Goal: Ask a question

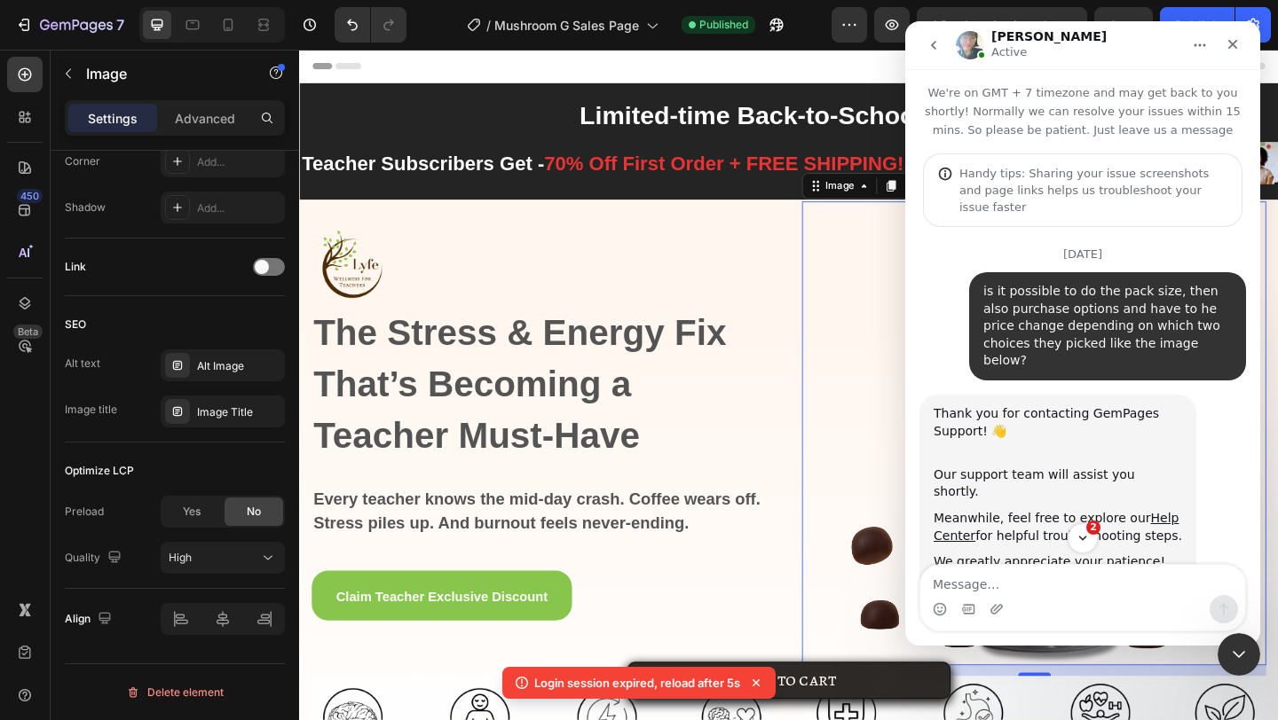
scroll to position [3524, 0]
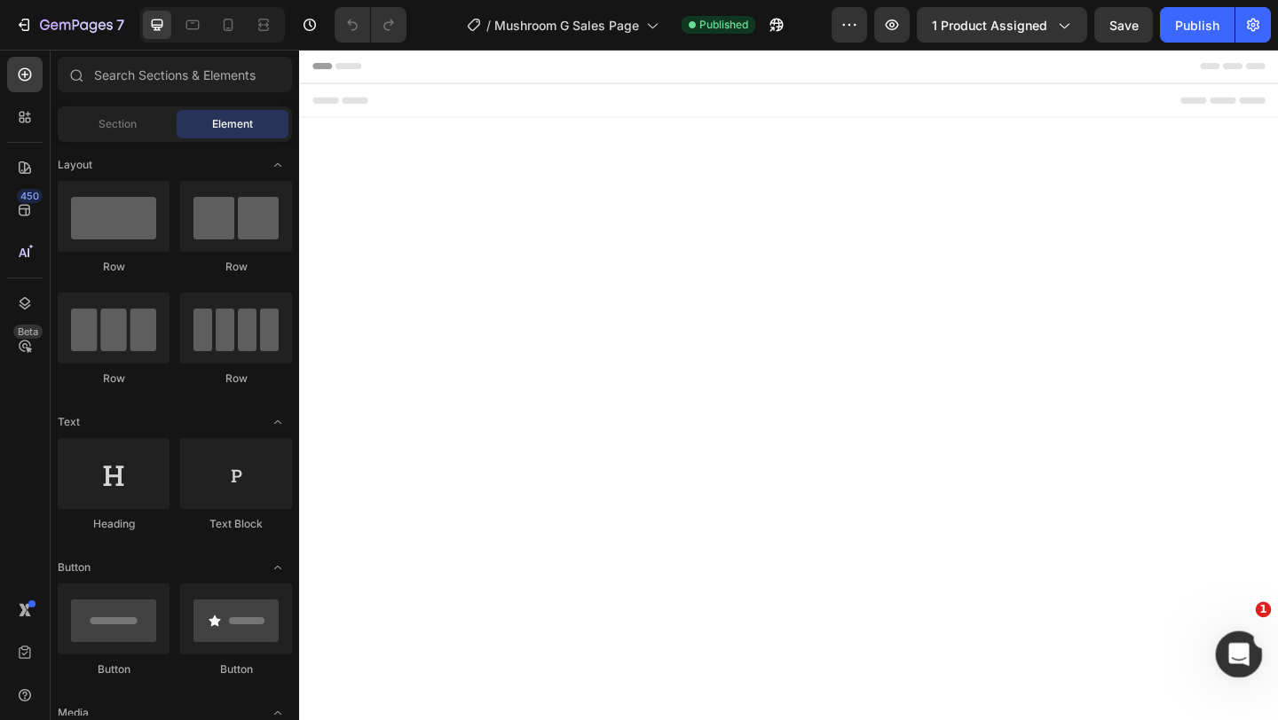
click at [1247, 639] on div "Open Intercom Messenger" at bounding box center [1236, 652] width 59 height 59
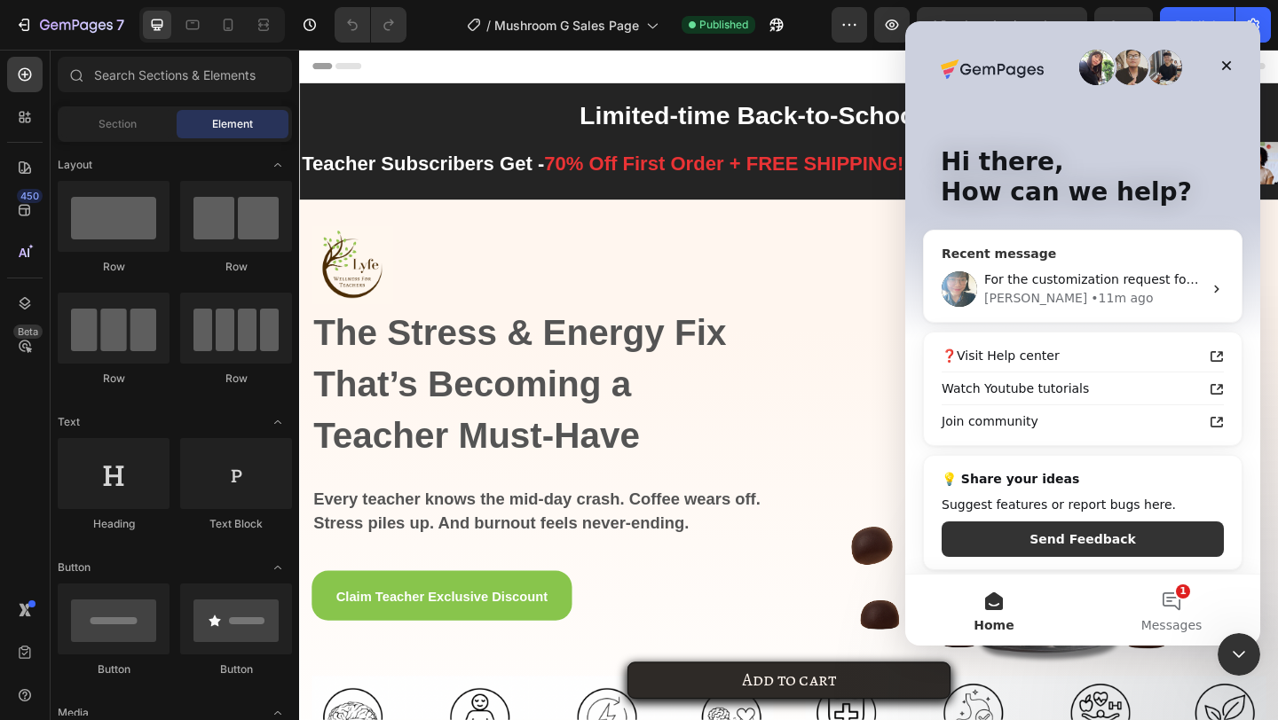
click at [1149, 291] on div "Annie • 11m ago" at bounding box center [1093, 298] width 218 height 19
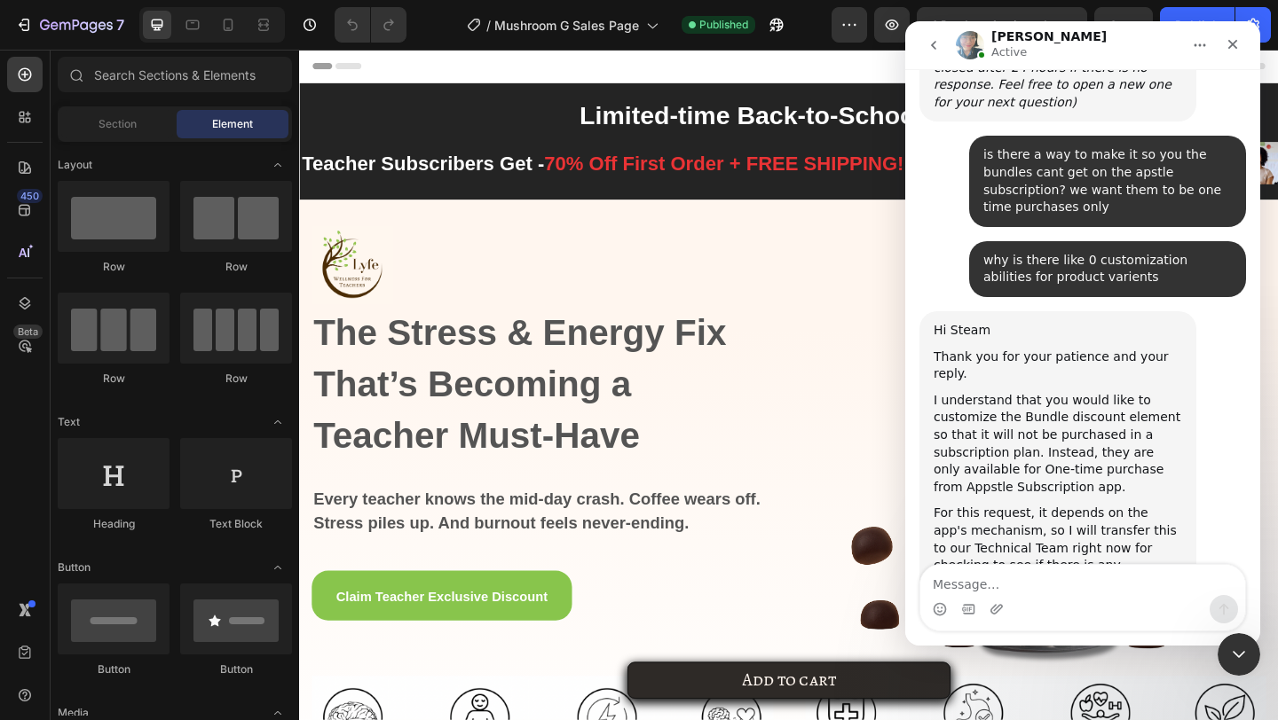
scroll to position [7101, 0]
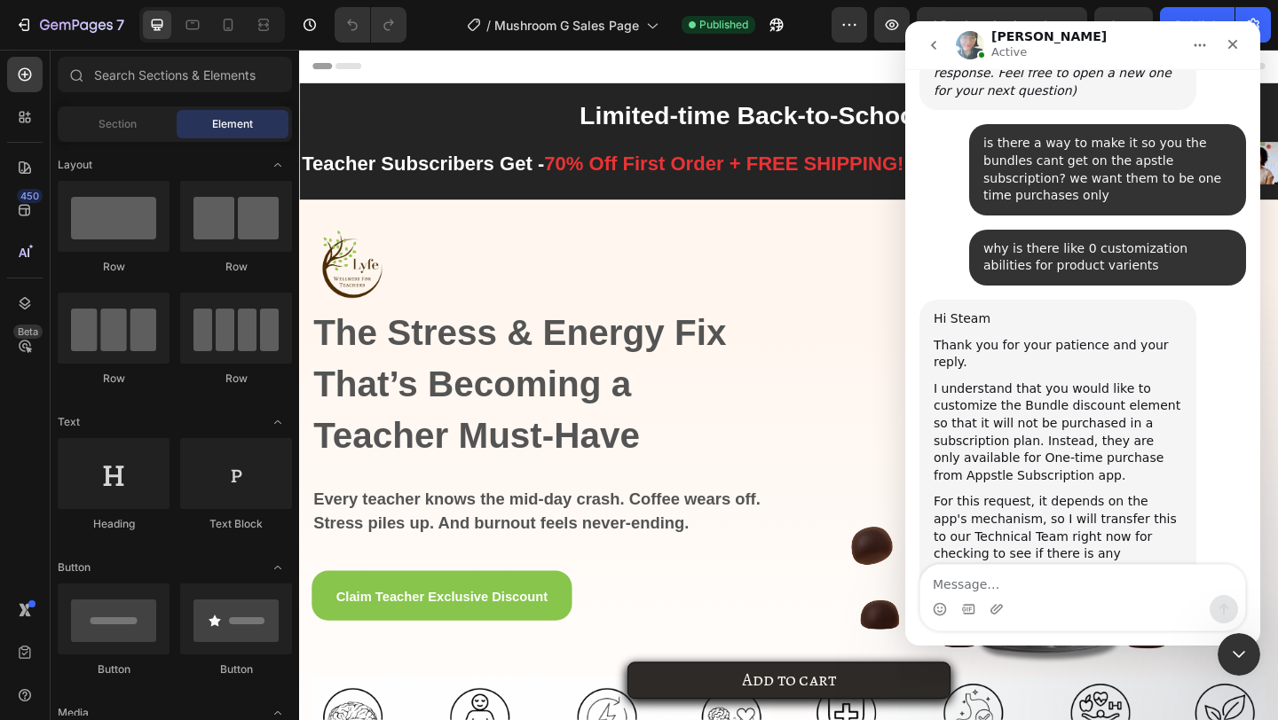
click at [971, 52] on img "Intercom messenger" at bounding box center [970, 45] width 28 height 28
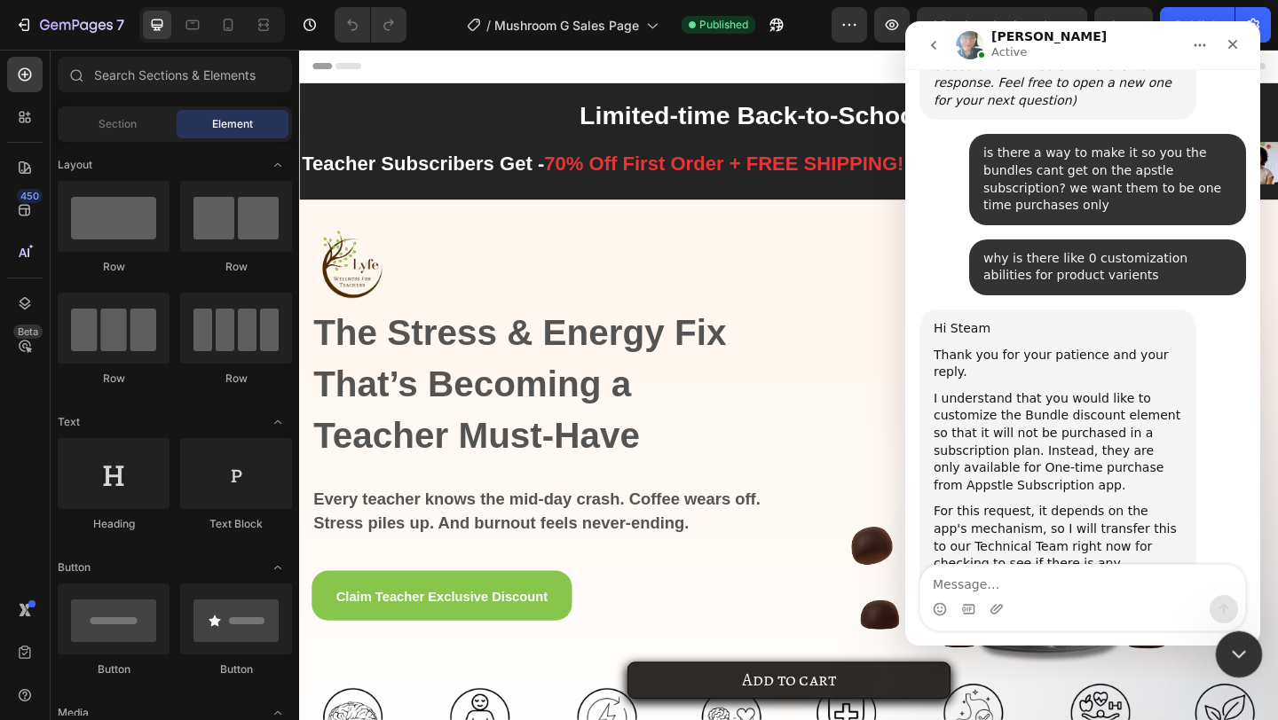
drag, startPoint x: 1227, startPoint y: 662, endPoint x: 2205, endPoint y: 1216, distance: 1123.6
click at [1226, 664] on div "Close Intercom Messenger" at bounding box center [1236, 652] width 43 height 43
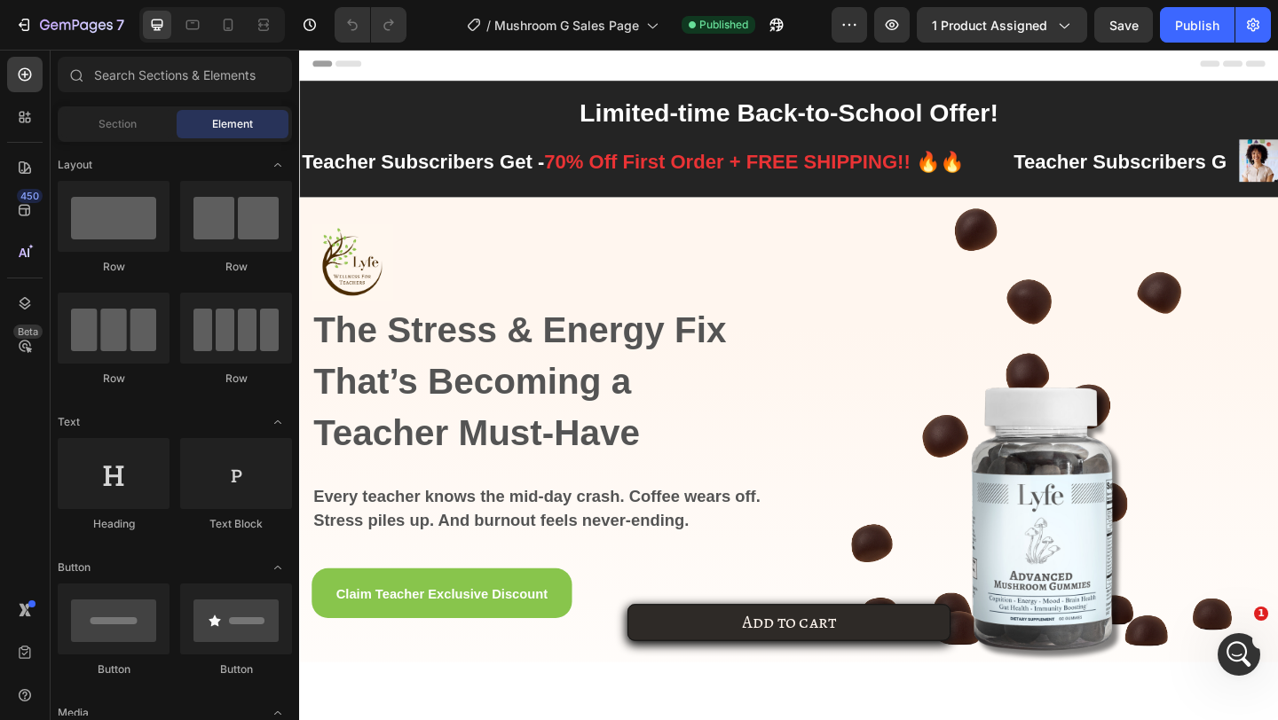
scroll to position [7147, 0]
